Goal: Information Seeking & Learning: Learn about a topic

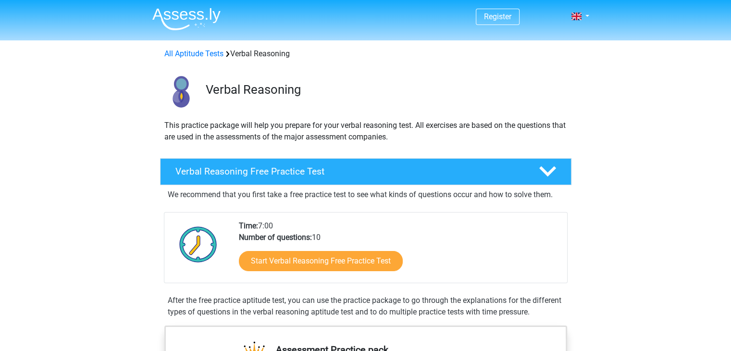
click at [294, 189] on p "We recommend that you first take a free practice test to see what kinds of ques…" at bounding box center [366, 195] width 396 height 12
click at [307, 171] on h4 "Verbal Reasoning Free Practice Test" at bounding box center [350, 171] width 348 height 11
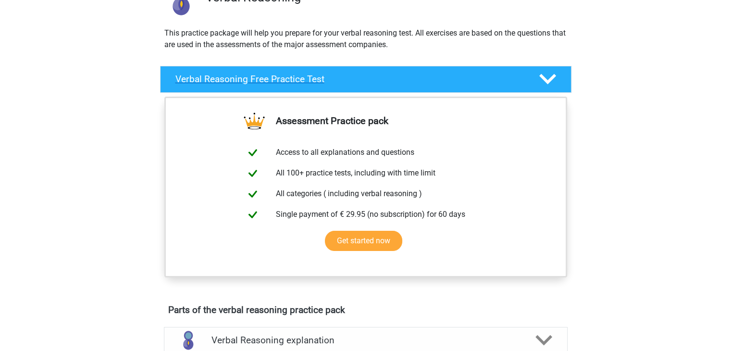
scroll to position [92, 0]
click at [548, 77] on icon at bounding box center [547, 79] width 17 height 17
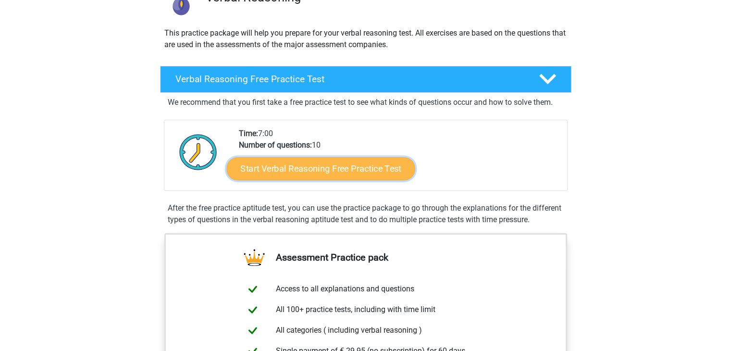
click at [309, 166] on link "Start Verbal Reasoning Free Practice Test" at bounding box center [320, 168] width 188 height 23
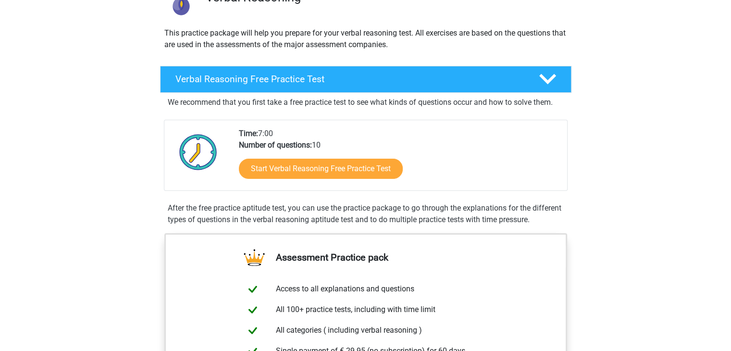
scroll to position [0, 0]
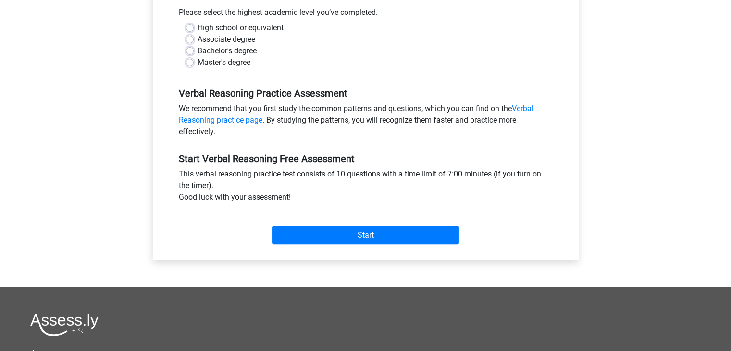
scroll to position [220, 0]
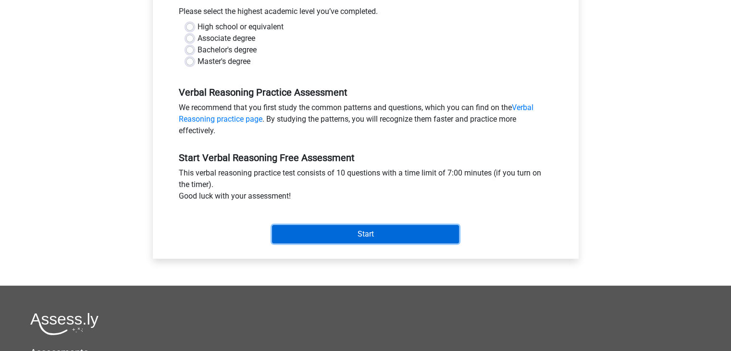
click at [320, 231] on input "Start" at bounding box center [365, 234] width 187 height 18
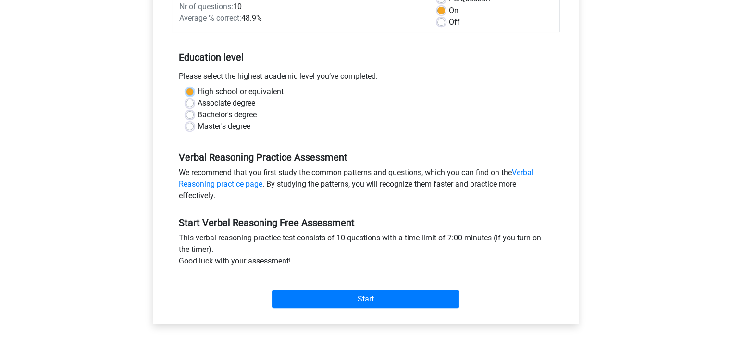
scroll to position [153, 0]
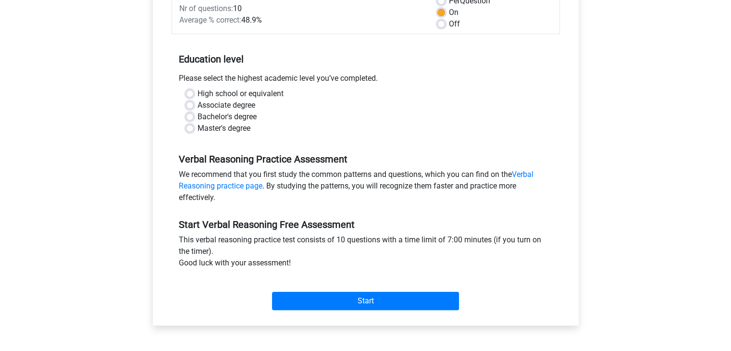
click at [198, 94] on label "High school or equivalent" at bounding box center [241, 94] width 86 height 12
click at [191, 94] on input "High school or equivalent" at bounding box center [190, 93] width 8 height 10
radio input "true"
click at [198, 117] on label "Bachelor's degree" at bounding box center [227, 117] width 59 height 12
click at [187, 117] on input "Bachelor's degree" at bounding box center [190, 116] width 8 height 10
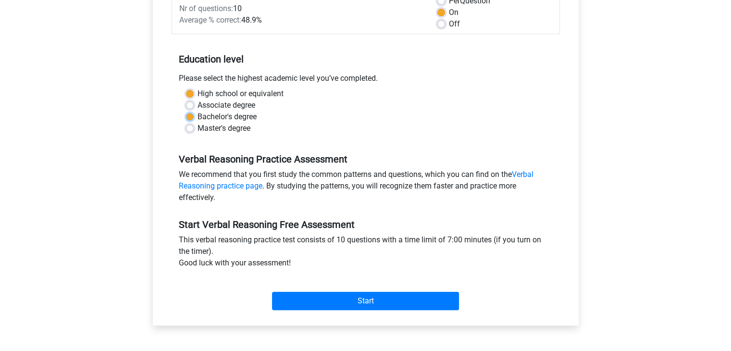
radio input "true"
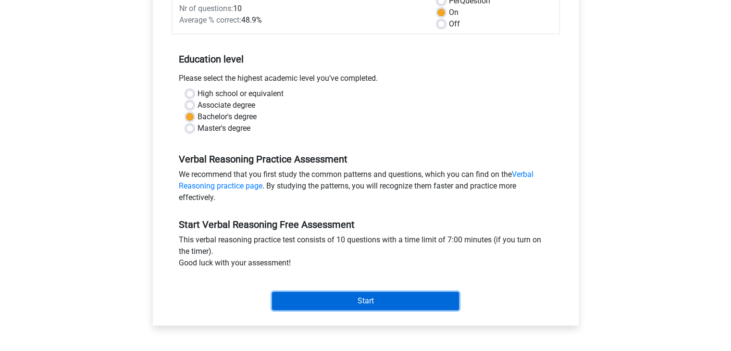
click at [336, 299] on input "Start" at bounding box center [365, 301] width 187 height 18
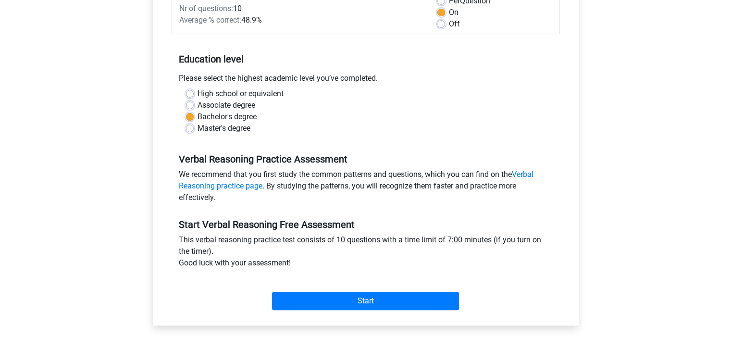
scroll to position [0, 0]
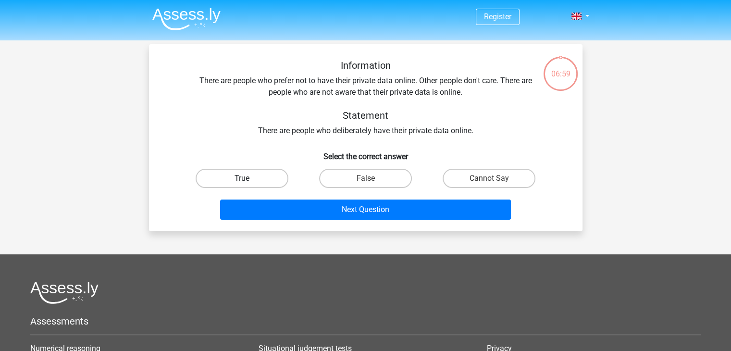
click at [238, 187] on label "True" at bounding box center [242, 178] width 93 height 19
click at [242, 185] on input "True" at bounding box center [245, 181] width 6 height 6
radio input "true"
